Goal: Task Accomplishment & Management: Use online tool/utility

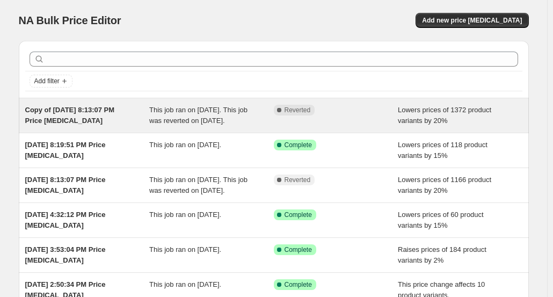
click at [185, 114] on div "This job ran on August 22, 2025. This job was reverted on August 25, 2025." at bounding box center [211, 115] width 125 height 21
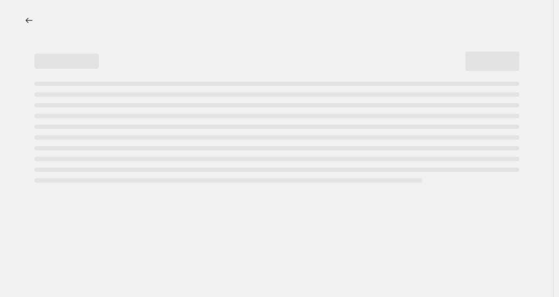
select select "percentage"
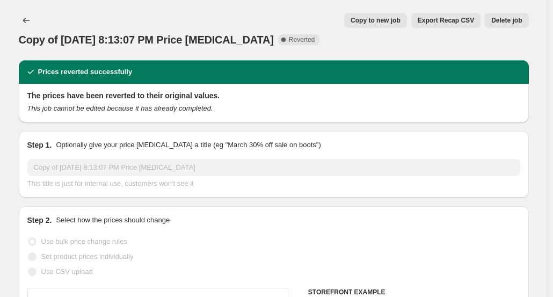
select select "tag"
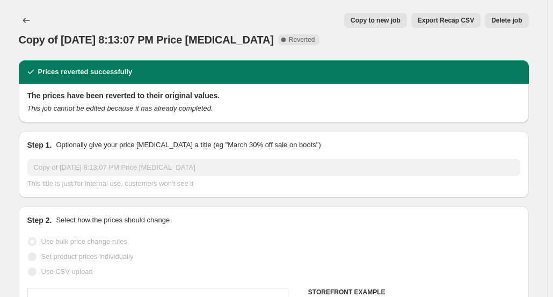
select select "tag"
click at [375, 25] on button "Copy to new job" at bounding box center [375, 20] width 63 height 15
select select "percentage"
select select "tag"
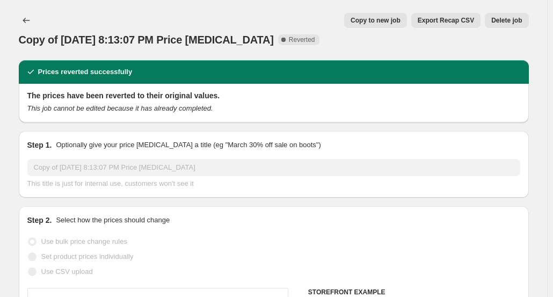
select select "tag"
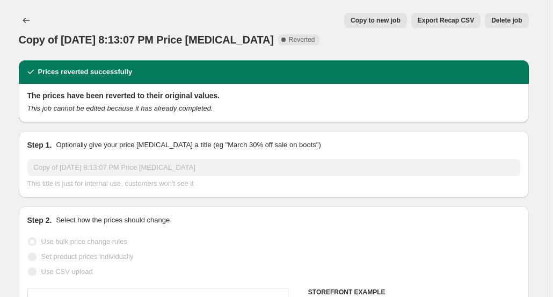
select select "tag"
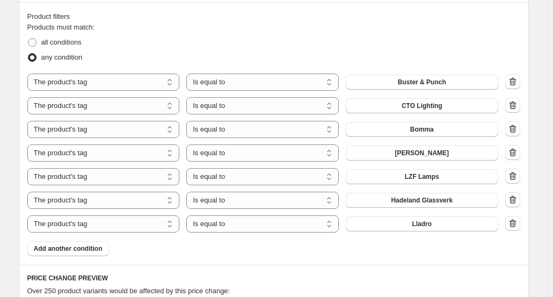
scroll to position [675, 0]
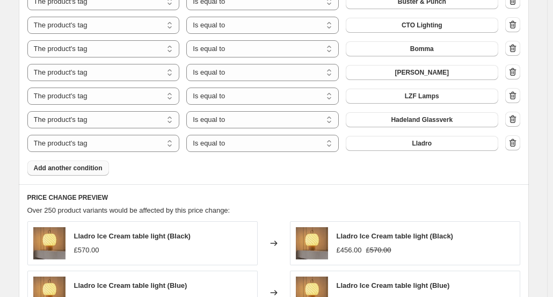
click at [81, 175] on button "Add another condition" at bounding box center [68, 168] width 82 height 15
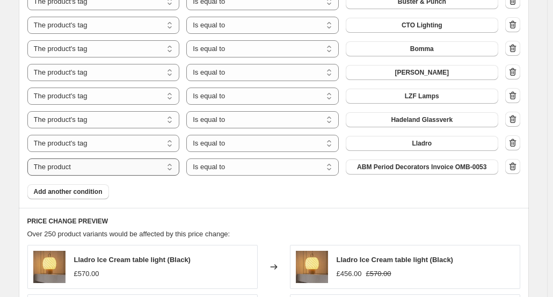
click at [153, 169] on select "The product The product's collection The product's tag The product's vendor The…" at bounding box center [103, 166] width 153 height 17
select select "tag"
click at [429, 167] on span "accent lighting" at bounding box center [422, 167] width 46 height 9
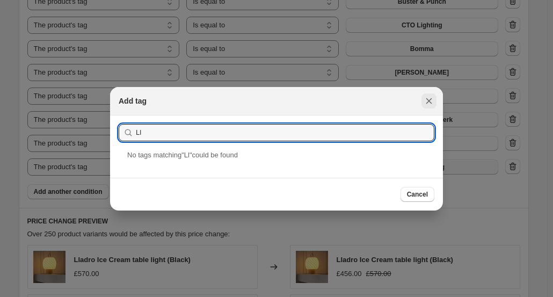
type input "Ll"
click at [432, 100] on icon "Close" at bounding box center [429, 101] width 11 height 11
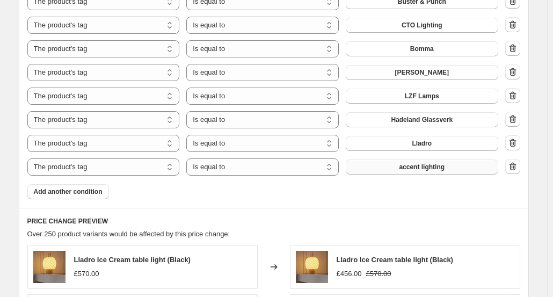
click at [420, 169] on span "accent lighting" at bounding box center [422, 167] width 46 height 9
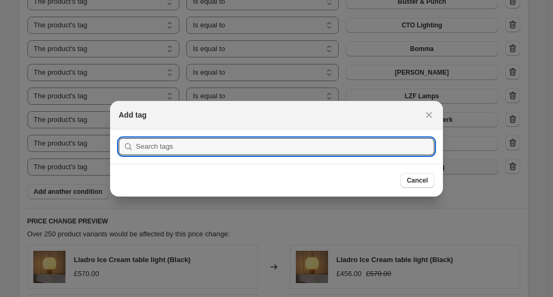
scroll to position [0, 0]
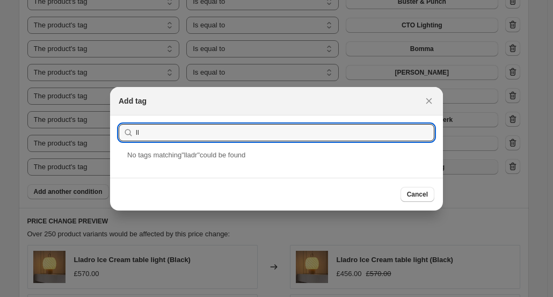
type input "l"
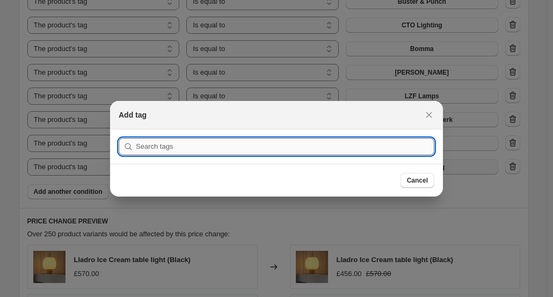
click at [241, 146] on input ":r5r:" at bounding box center [285, 146] width 299 height 17
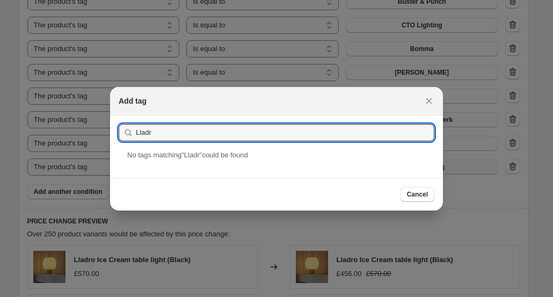
paste input "ó"
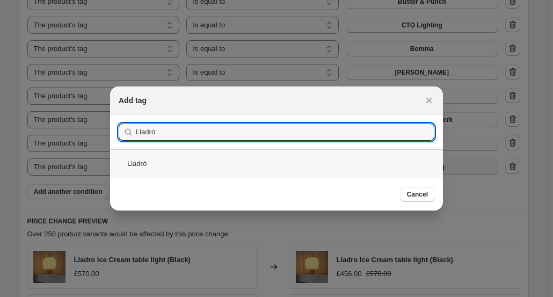
type input "Lladró"
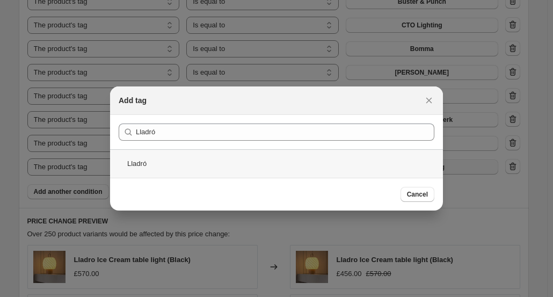
click at [172, 161] on div "Lladró" at bounding box center [276, 163] width 333 height 28
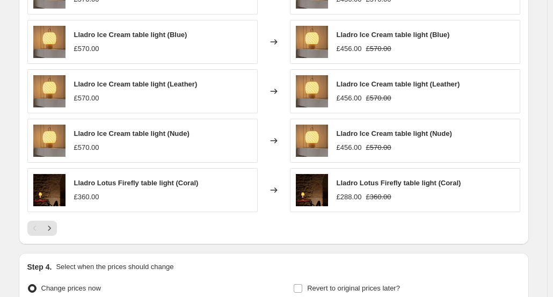
scroll to position [1060, 0]
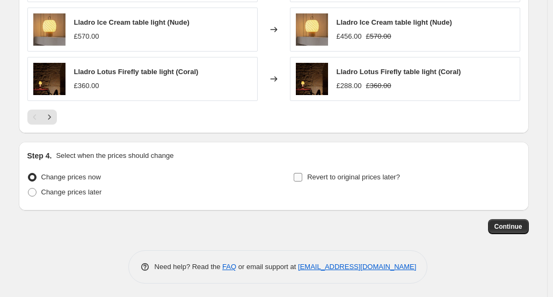
click at [296, 173] on span at bounding box center [298, 177] width 10 height 10
click at [296, 173] on input "Revert to original prices later?" at bounding box center [298, 177] width 9 height 9
checkbox input "true"
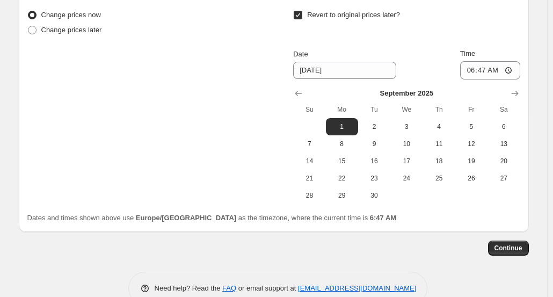
scroll to position [1230, 0]
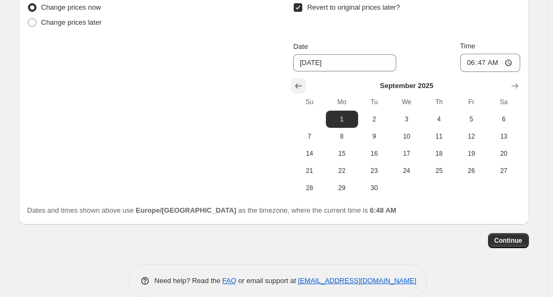
click at [299, 82] on icon "Show previous month, August 2025" at bounding box center [298, 86] width 11 height 11
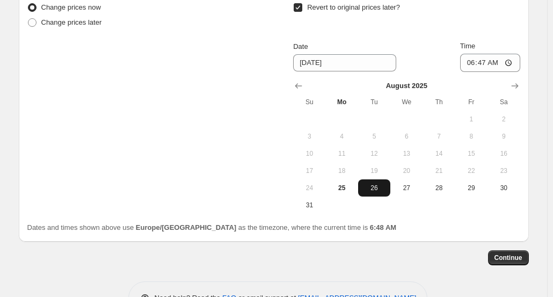
click at [373, 185] on span "26" at bounding box center [375, 188] width 24 height 9
type input "8/26/2025"
click at [496, 66] on input "06:47" at bounding box center [490, 63] width 60 height 18
click at [496, 64] on input "06:47" at bounding box center [490, 63] width 60 height 18
type input "06:00"
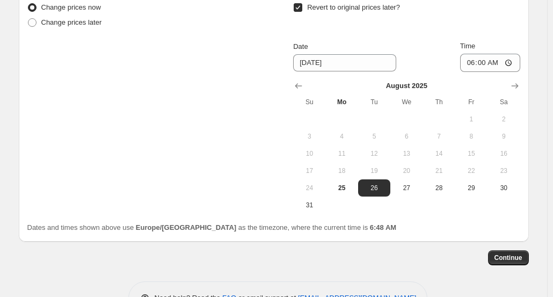
click at [508, 21] on div "Revert to original prices later?" at bounding box center [406, 16] width 227 height 32
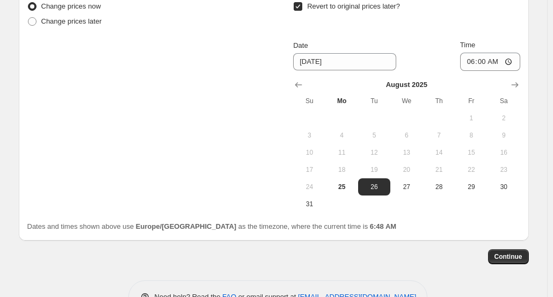
scroll to position [1261, 0]
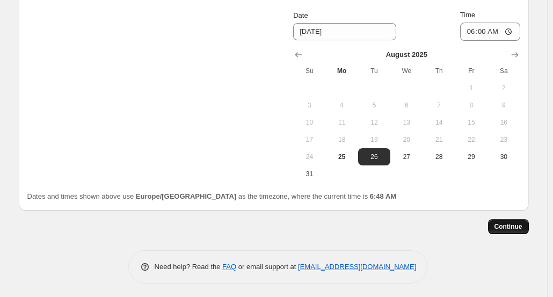
click at [506, 220] on button "Continue" at bounding box center [508, 226] width 41 height 15
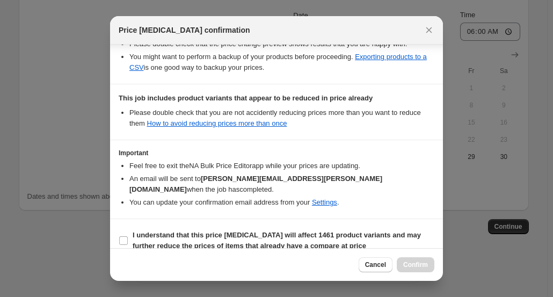
scroll to position [223, 0]
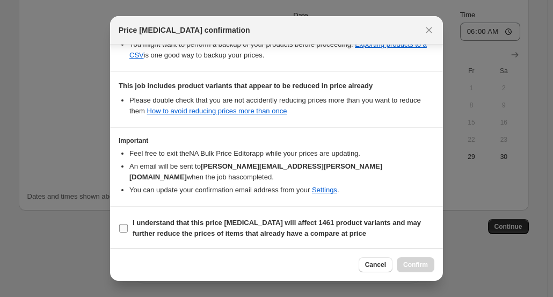
click at [122, 228] on input "I understand that this price change job will affect 1461 product variants and m…" at bounding box center [123, 228] width 9 height 9
checkbox input "true"
click at [419, 264] on span "Confirm" at bounding box center [415, 264] width 25 height 9
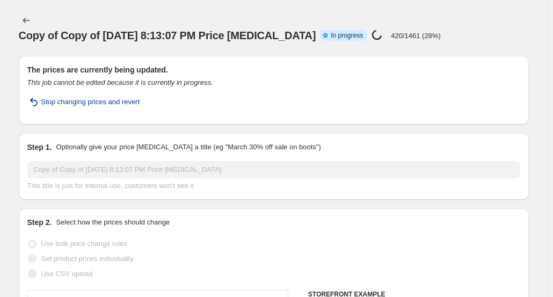
click at [101, 97] on span "Stop changing prices and revert" at bounding box center [90, 102] width 99 height 11
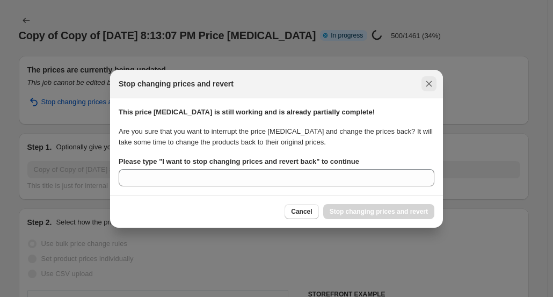
click at [431, 78] on button "Close" at bounding box center [429, 83] width 15 height 15
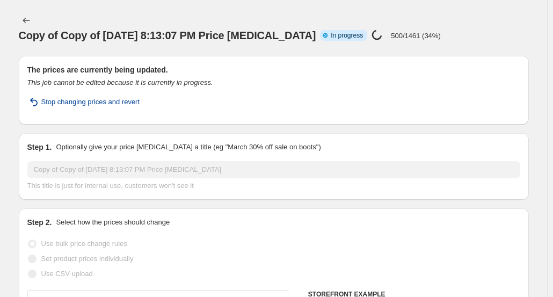
click at [120, 97] on span "Stop changing prices and revert" at bounding box center [90, 102] width 99 height 11
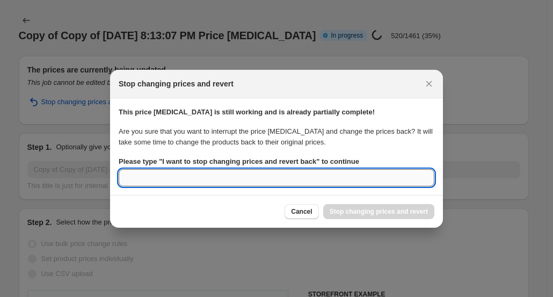
click at [194, 182] on input "Please type " I want to stop changing prices and revert back " to continue" at bounding box center [277, 177] width 316 height 17
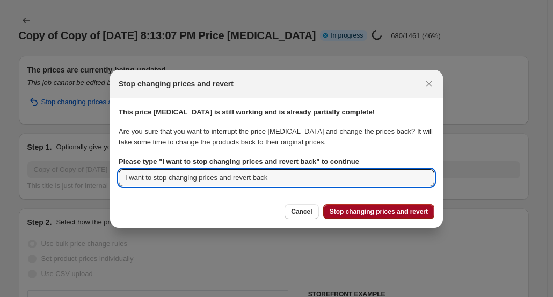
type input "I want to stop changing prices and revert back"
click at [380, 214] on span "Stop changing prices and revert" at bounding box center [379, 211] width 98 height 9
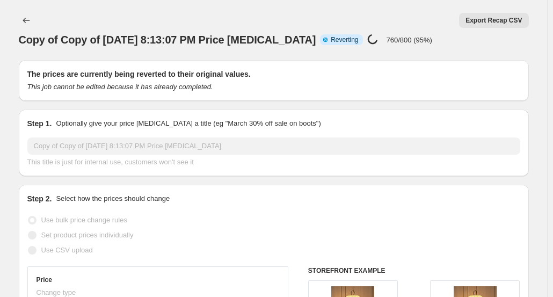
select select "percentage"
select select "tag"
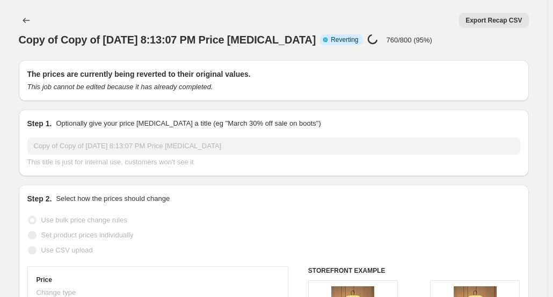
select select "tag"
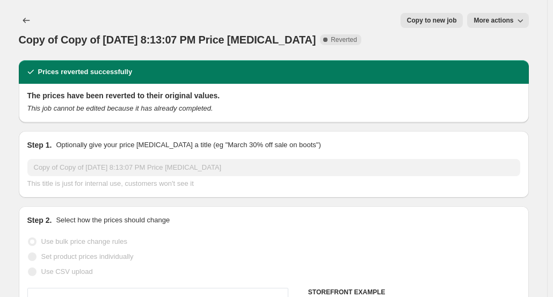
click at [426, 23] on span "Copy to new job" at bounding box center [432, 20] width 50 height 9
select select "percentage"
select select "tag"
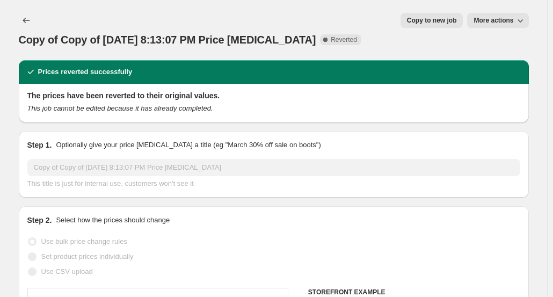
select select "tag"
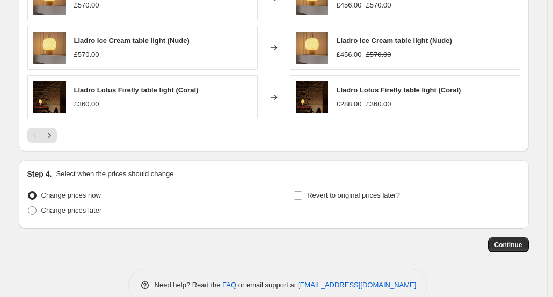
scroll to position [1044, 0]
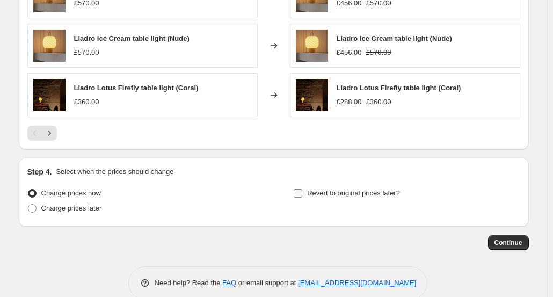
click at [301, 190] on input "Revert to original prices later?" at bounding box center [298, 193] width 9 height 9
checkbox input "true"
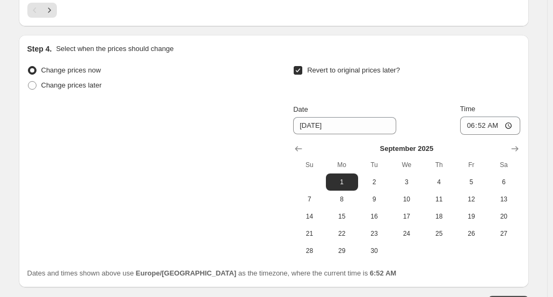
scroll to position [1169, 0]
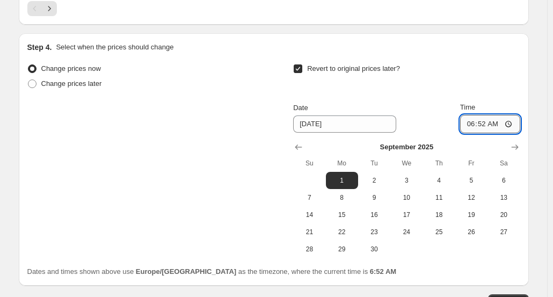
click at [497, 122] on input "06:52" at bounding box center [490, 124] width 60 height 18
type input "06:00"
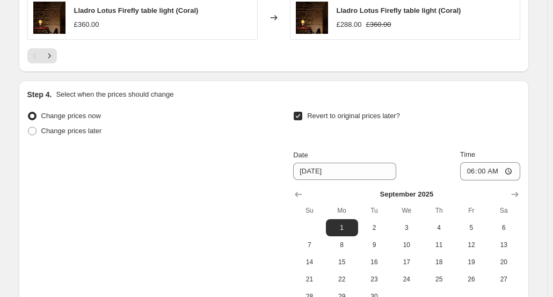
scroll to position [1244, 0]
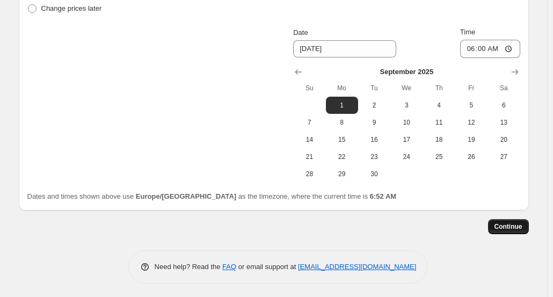
click at [505, 222] on span "Continue" at bounding box center [509, 226] width 28 height 9
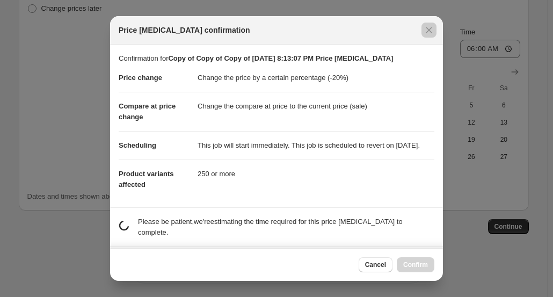
click at [444, 82] on div at bounding box center [276, 148] width 553 height 297
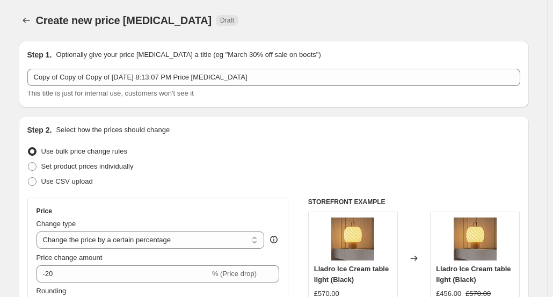
scroll to position [1244, 0]
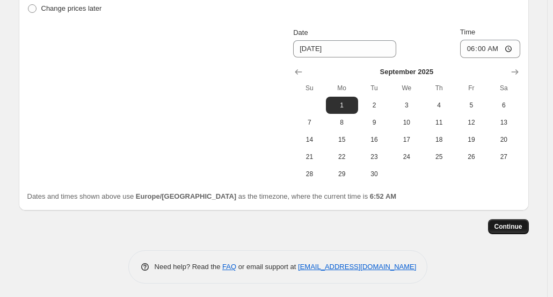
click at [506, 225] on span "Continue" at bounding box center [509, 226] width 28 height 9
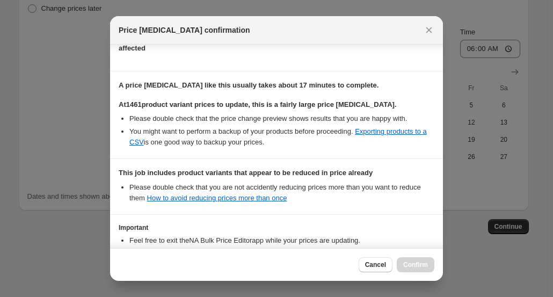
scroll to position [223, 0]
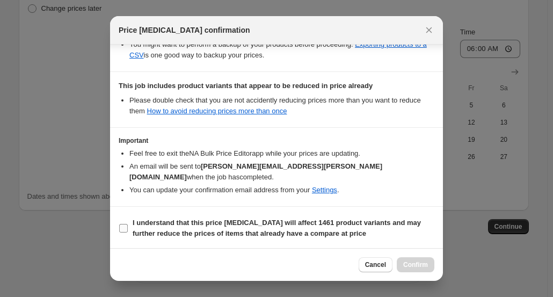
click at [127, 227] on input "I understand that this price change job will affect 1461 product variants and m…" at bounding box center [123, 228] width 9 height 9
checkbox input "true"
click at [425, 267] on span "Confirm" at bounding box center [415, 264] width 25 height 9
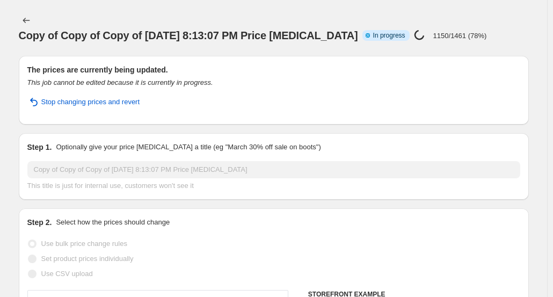
click at [424, 32] on div "Copy of Copy of Copy of Aug 14, 2025, 8:13:07 PM Price change job. This page is…" at bounding box center [274, 28] width 510 height 56
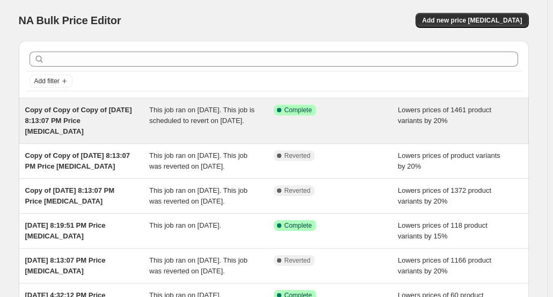
click at [100, 117] on span "Copy of Copy of Copy of [DATE] 8:13:07 PM Price [MEDICAL_DATA]" at bounding box center [78, 121] width 107 height 30
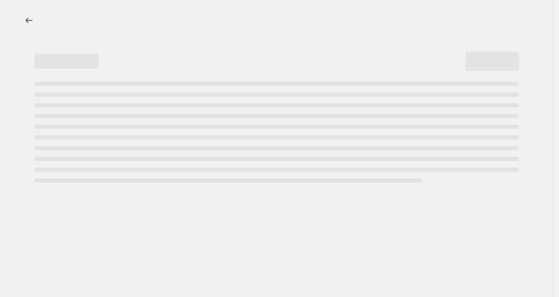
select select "percentage"
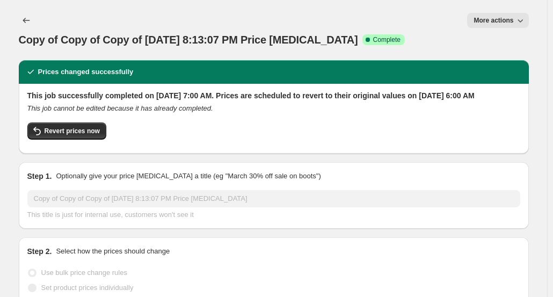
select select "tag"
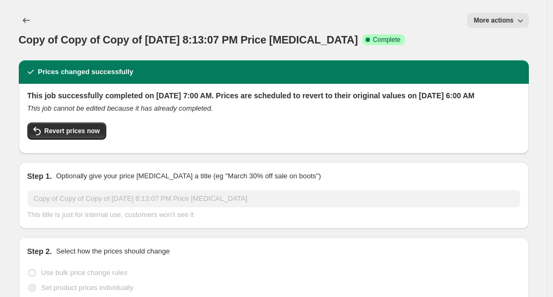
select select "tag"
